Goal: Navigation & Orientation: Go to known website

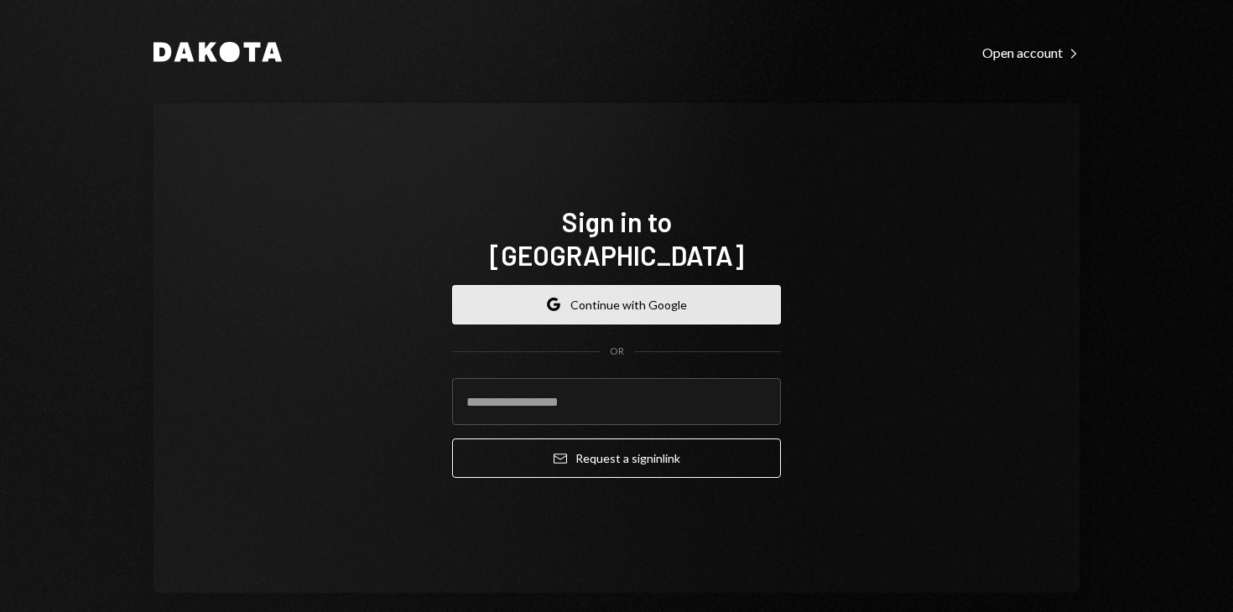
click at [580, 285] on button "Google Continue with Google" at bounding box center [616, 304] width 329 height 39
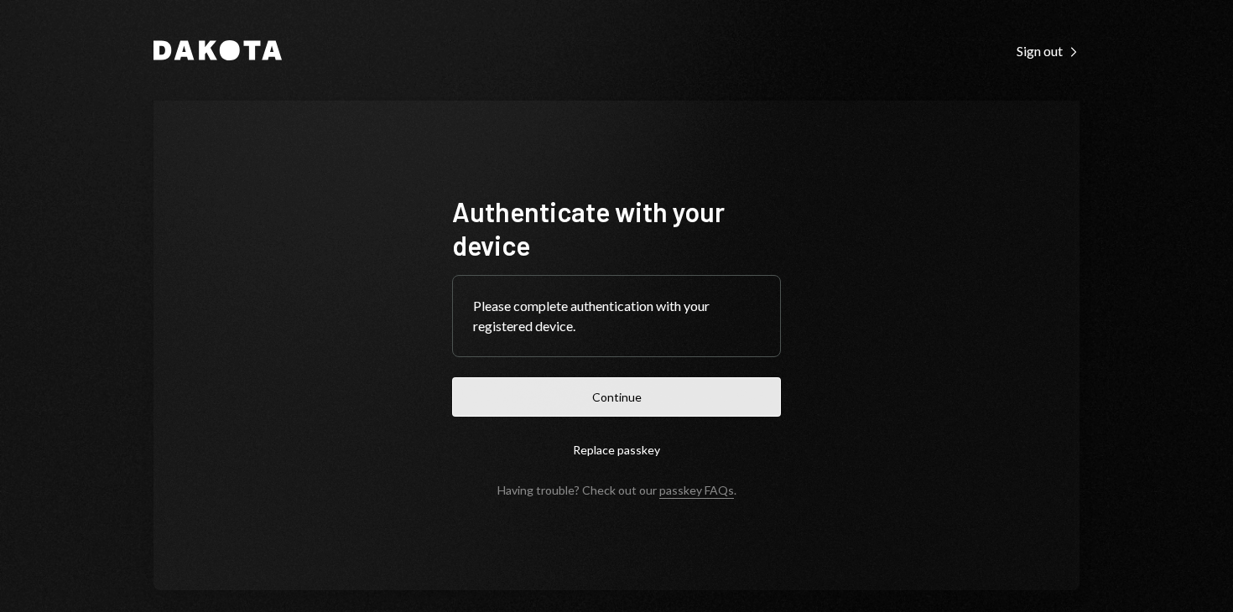
click at [600, 385] on button "Continue" at bounding box center [616, 396] width 329 height 39
